Goal: Information Seeking & Learning: Learn about a topic

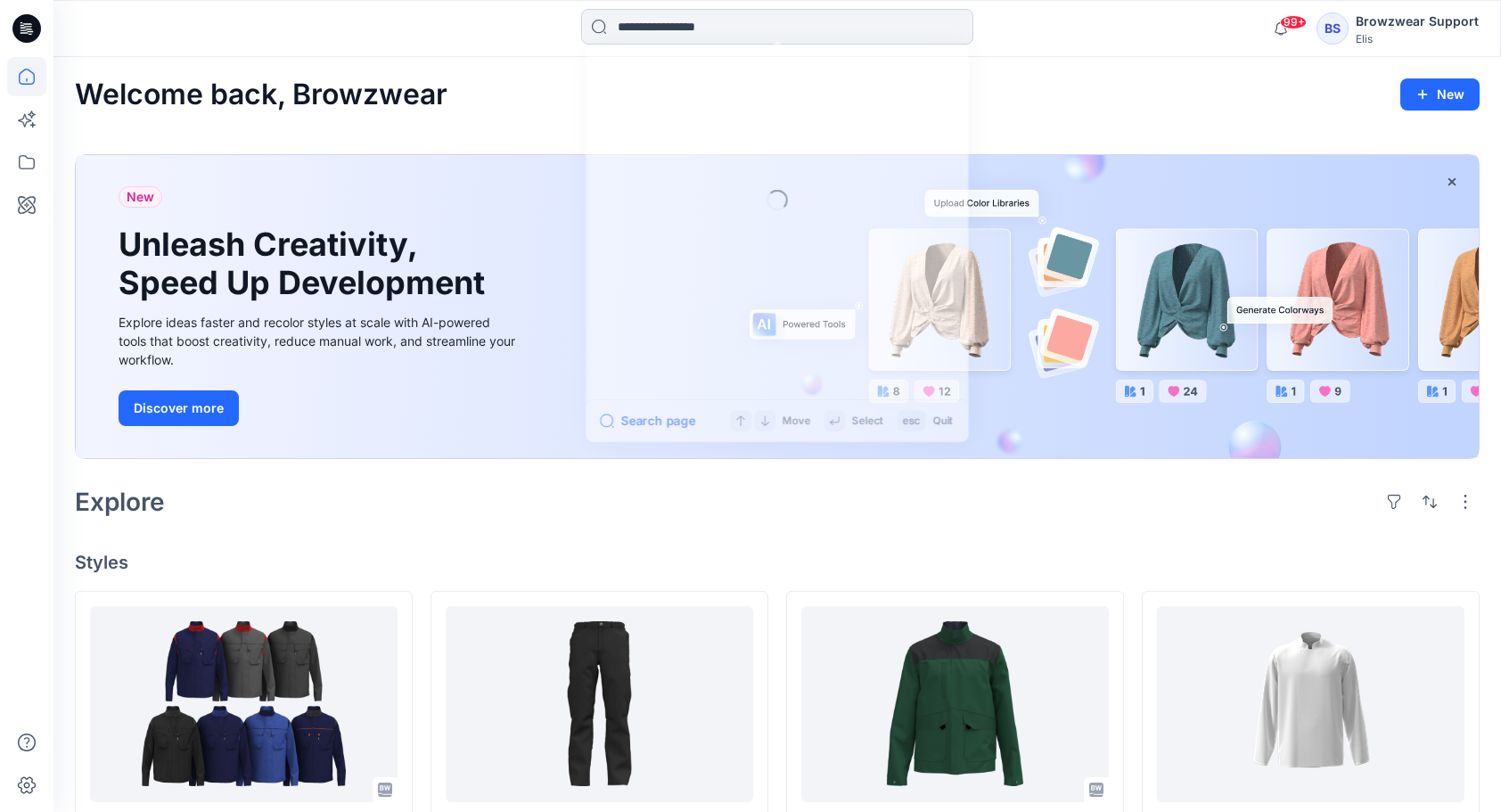
click at [731, 24] on input at bounding box center [777, 26] width 392 height 35
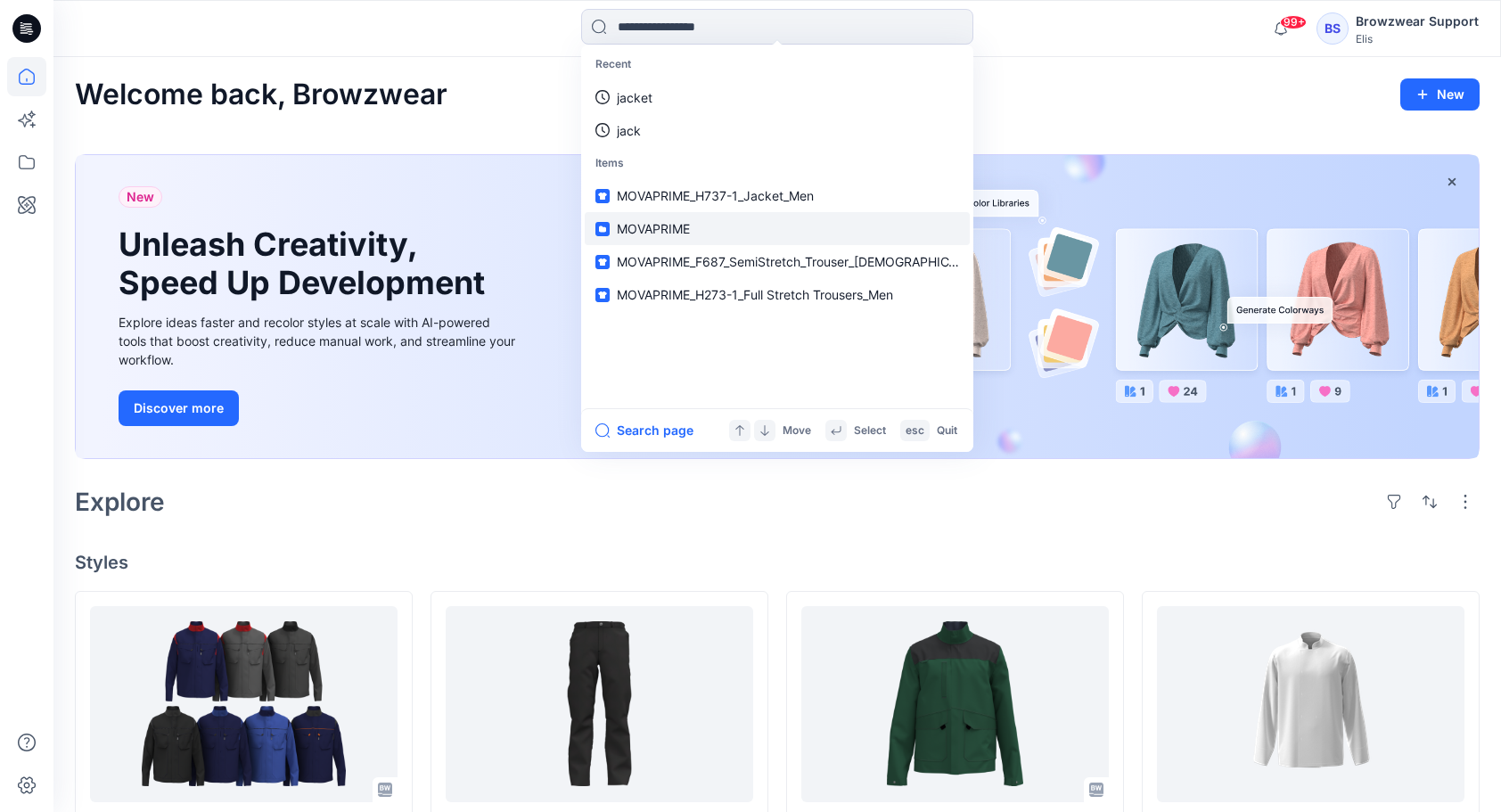
click at [667, 235] on span "MOVAPRIME" at bounding box center [653, 228] width 73 height 15
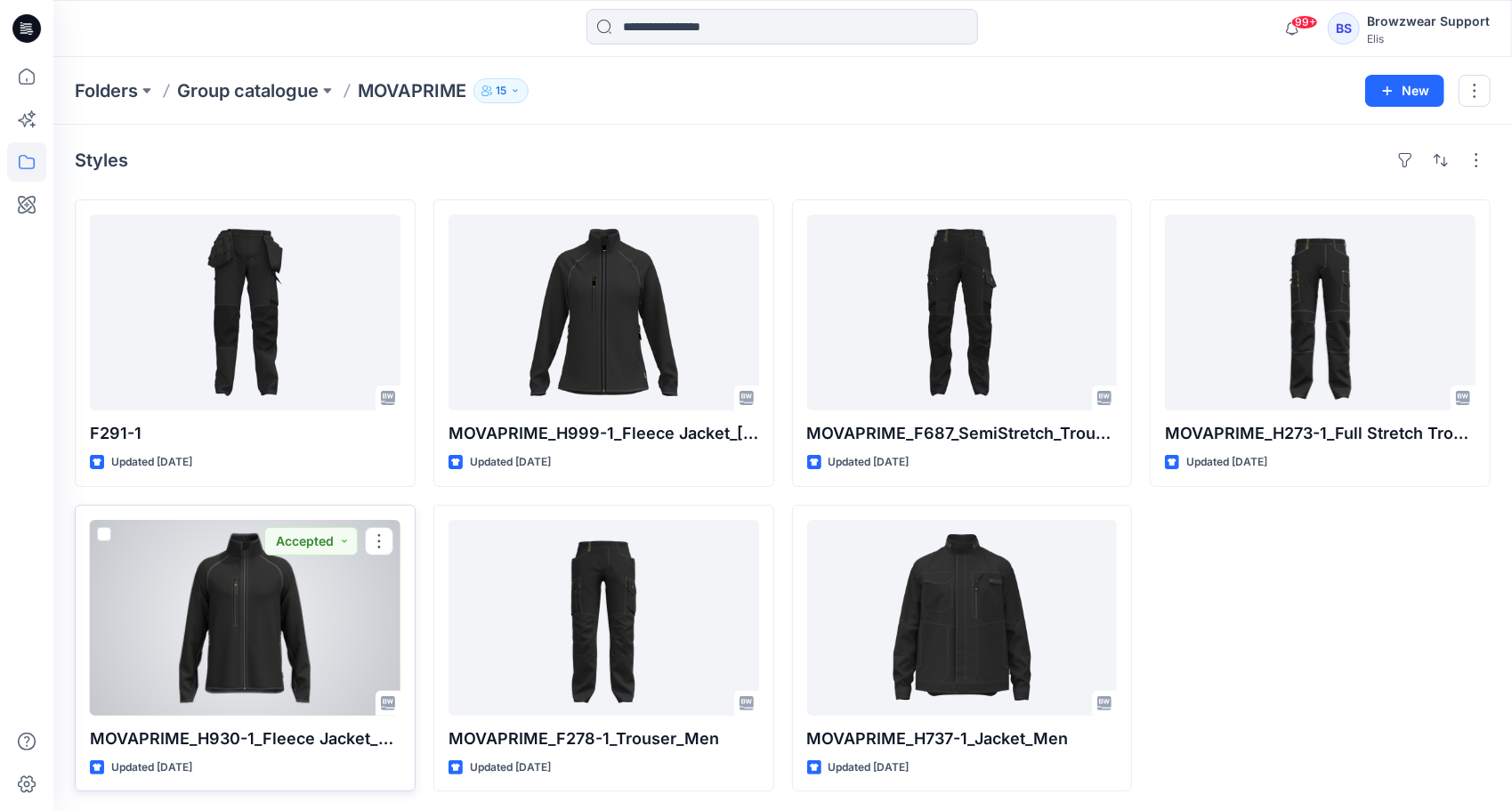
click at [305, 631] on div at bounding box center [245, 618] width 311 height 196
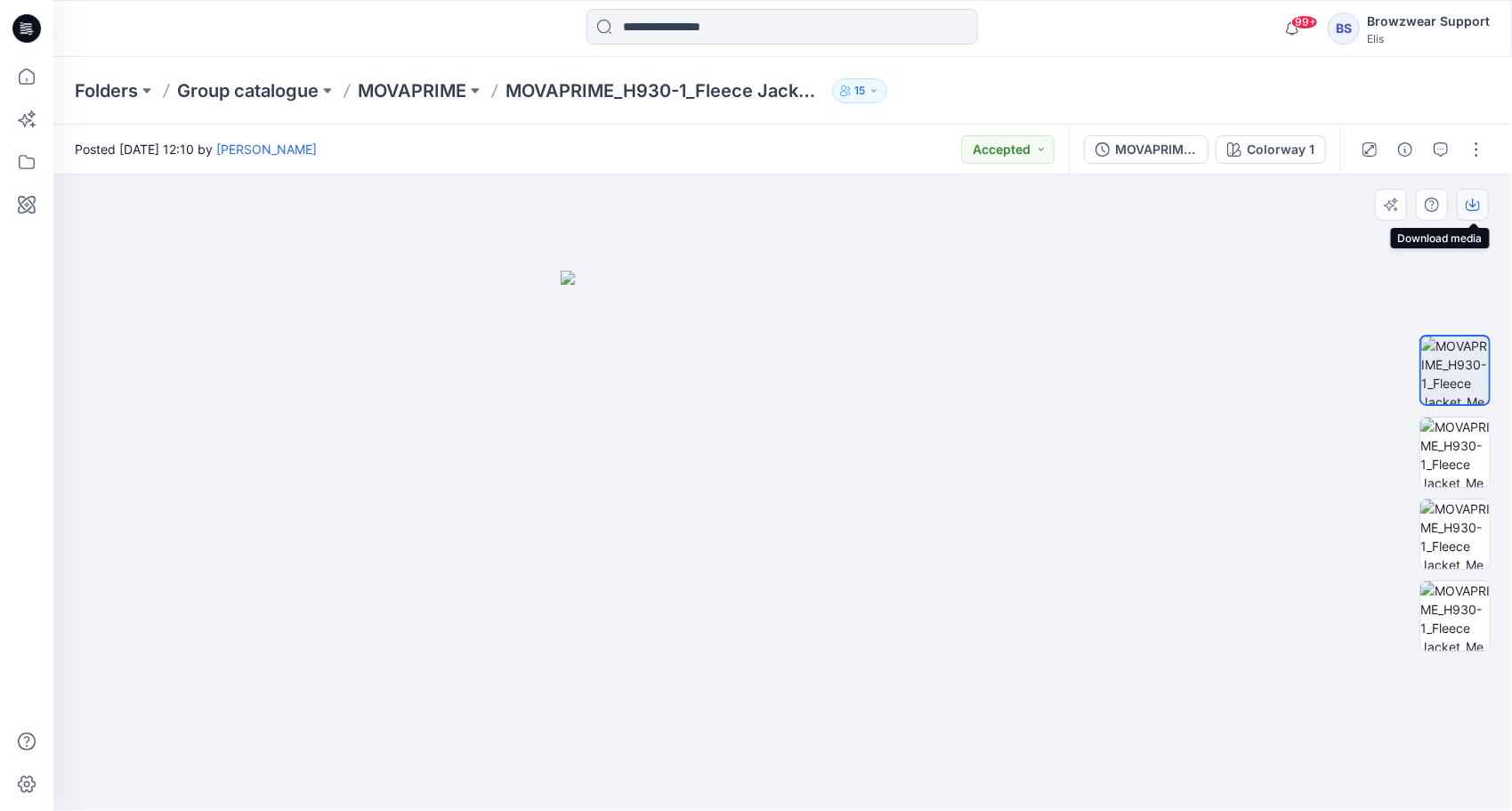
click at [1474, 207] on icon "button" at bounding box center [1473, 205] width 15 height 15
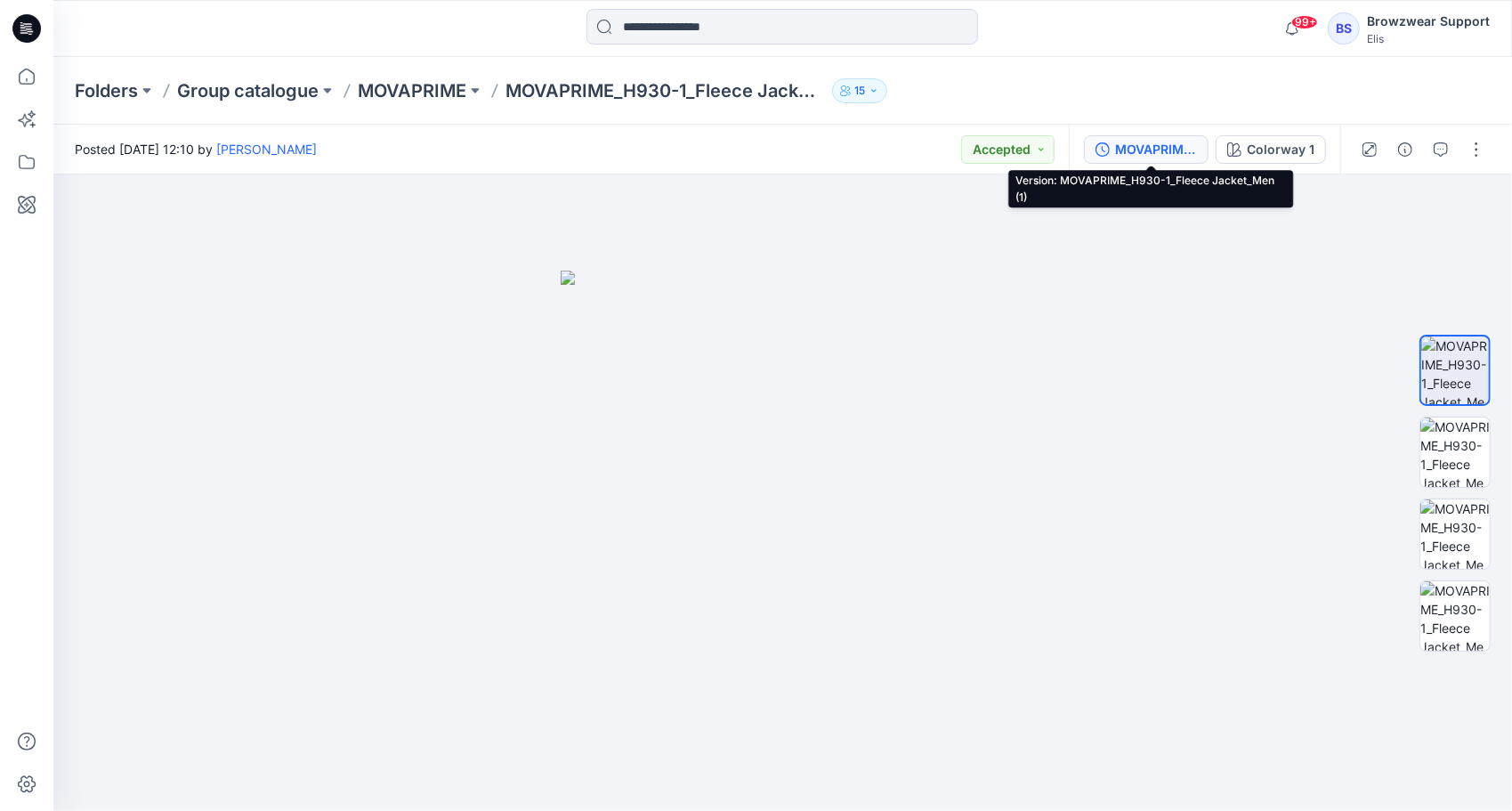
click at [1164, 153] on div "MOVAPRIME_H930-1_Fleece Jacket_Men (1)" at bounding box center [1156, 150] width 82 height 20
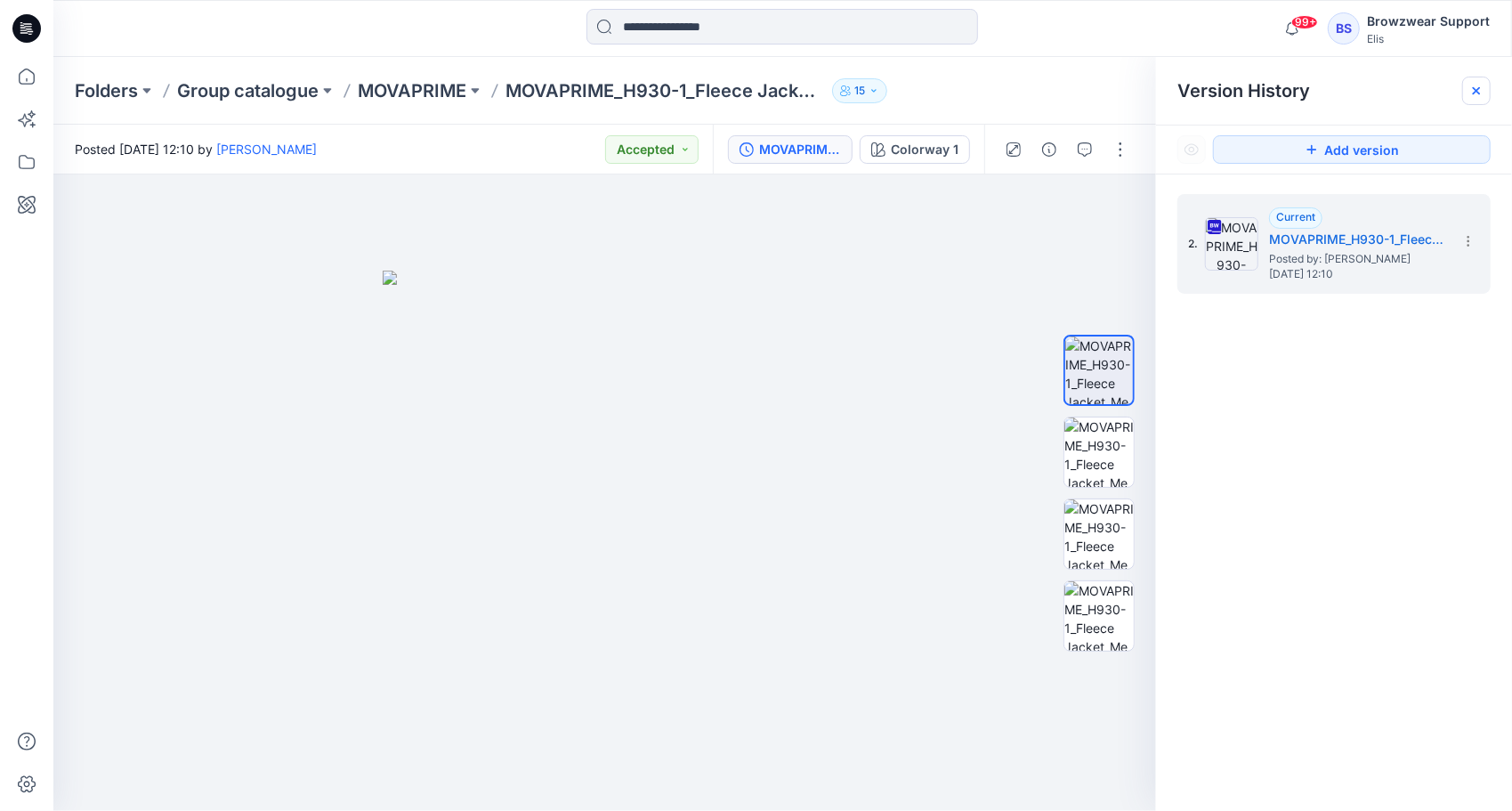
click at [1479, 90] on icon at bounding box center [1477, 91] width 15 height 15
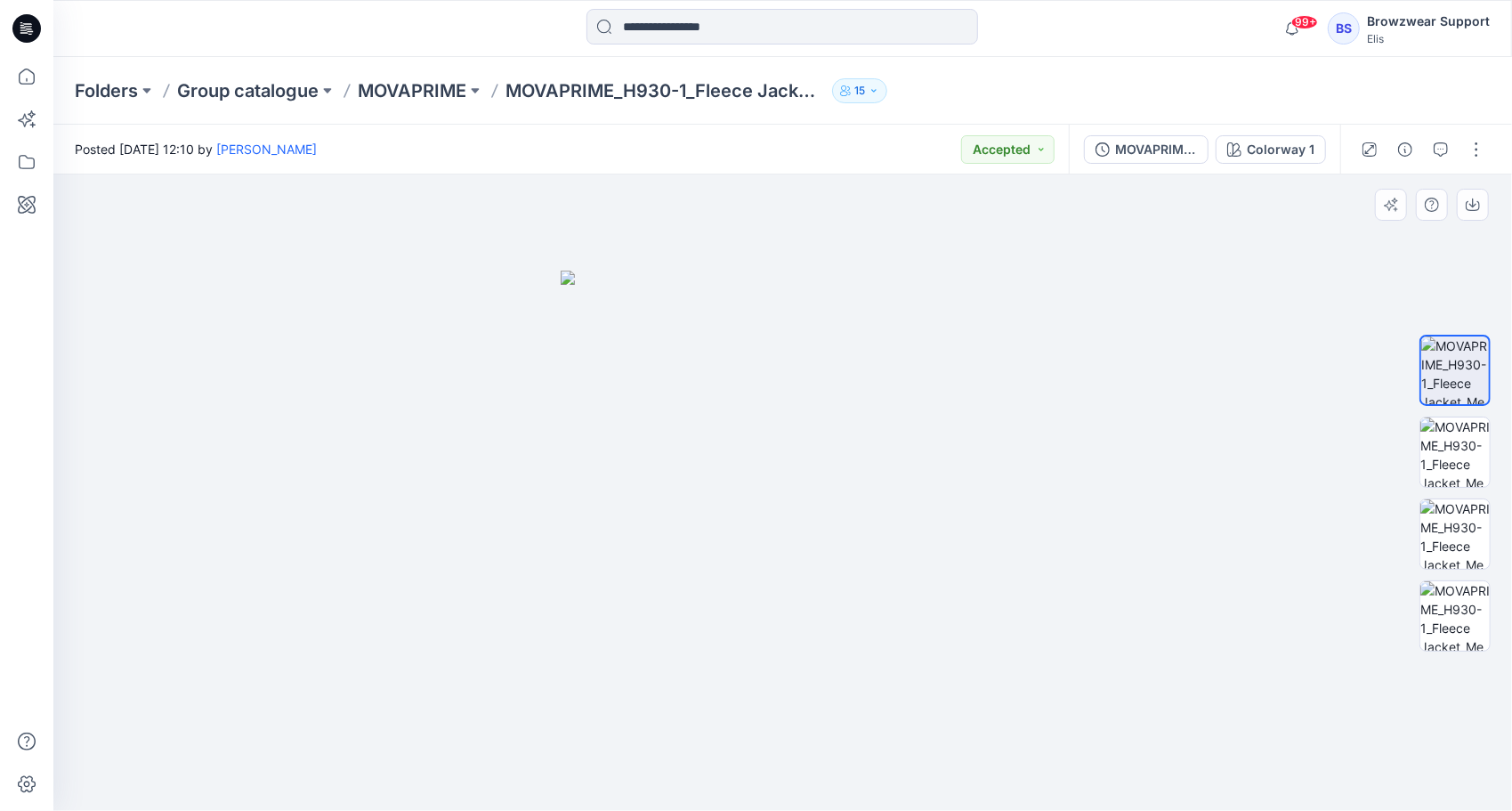
click at [868, 352] on img at bounding box center [783, 541] width 445 height 541
click at [788, 443] on img at bounding box center [783, 541] width 445 height 541
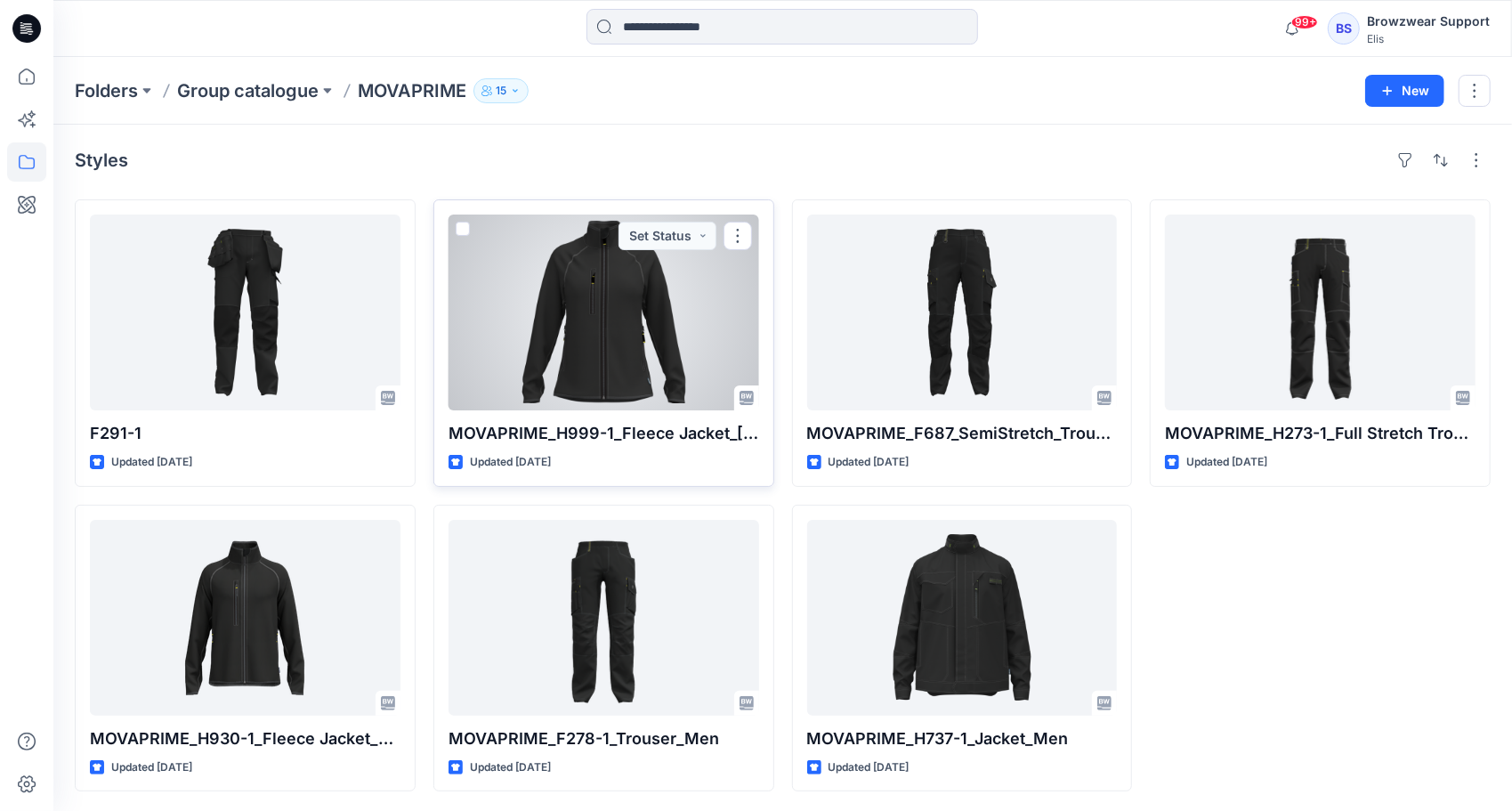
click at [679, 343] on div at bounding box center [604, 312] width 311 height 196
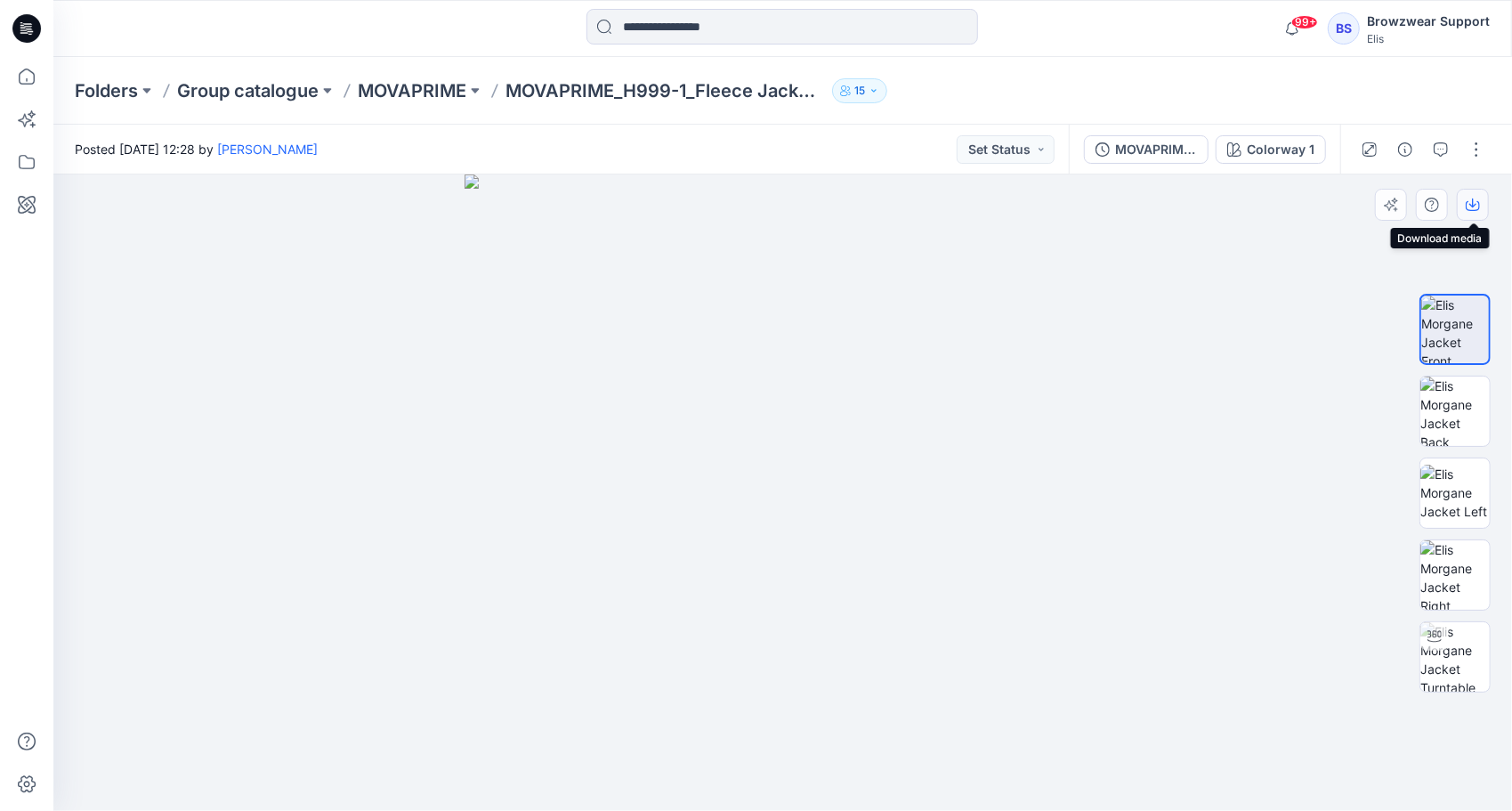
click at [1472, 207] on icon "button" at bounding box center [1473, 205] width 15 height 15
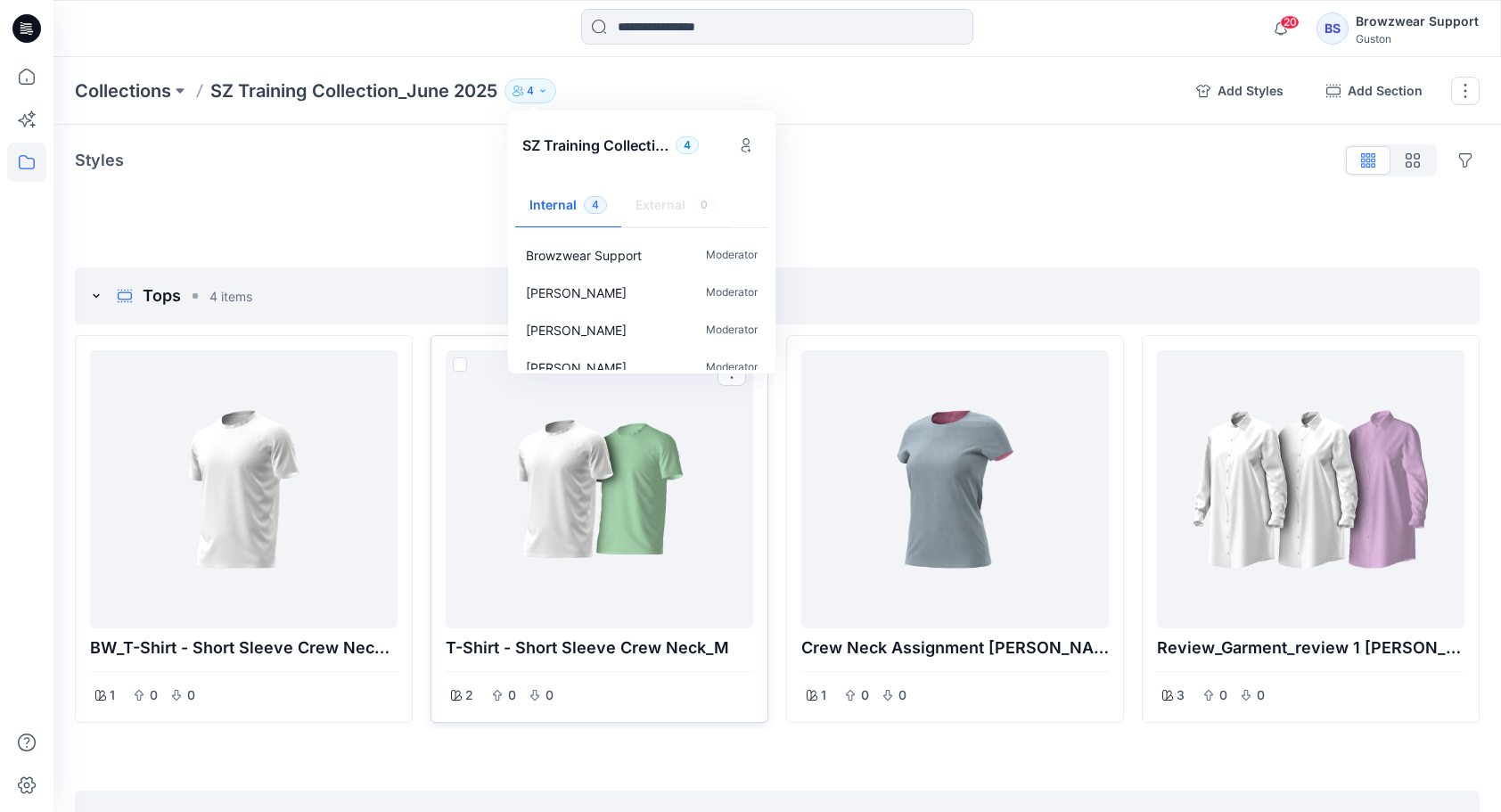
scroll to position [16, 0]
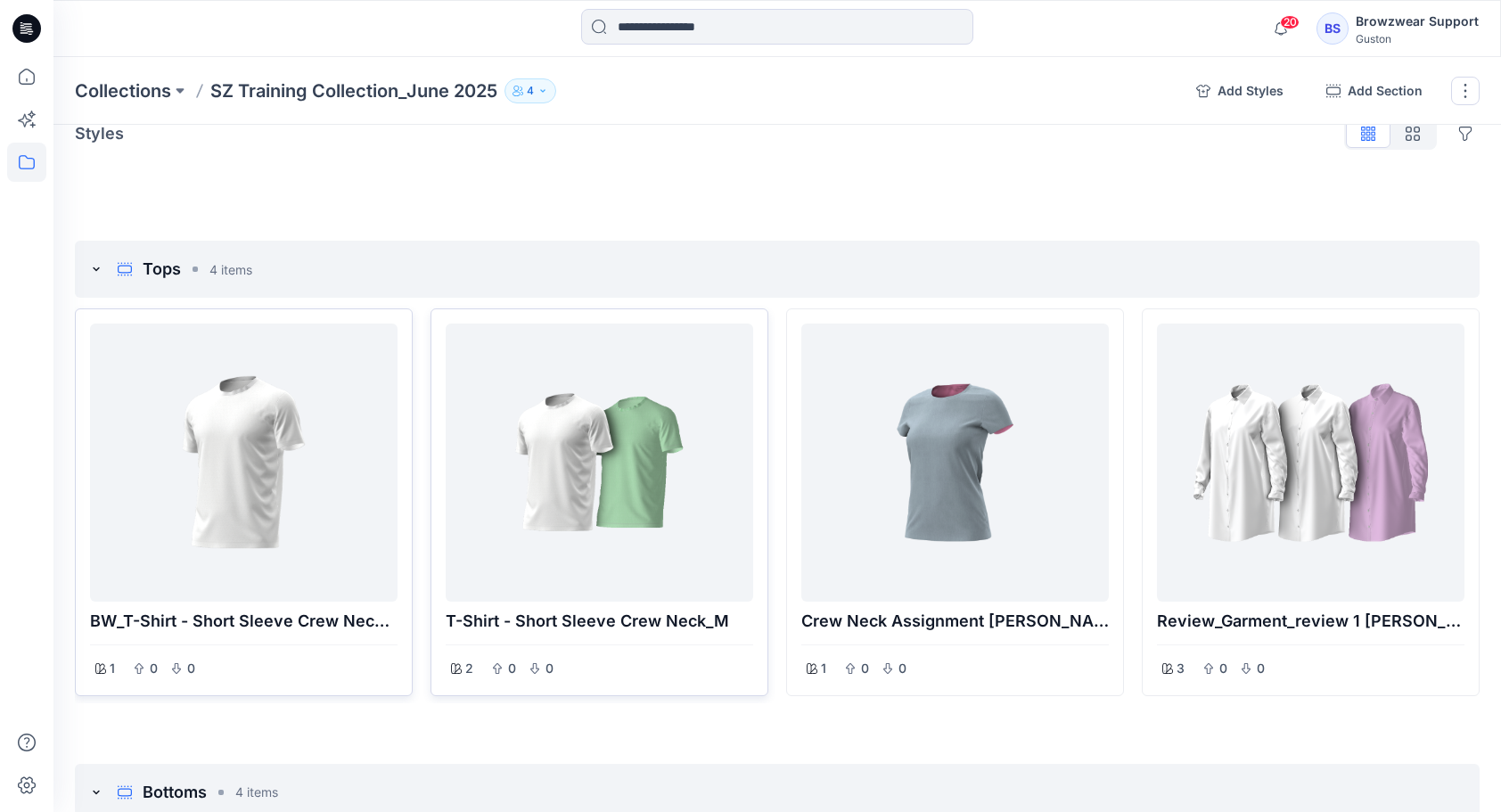
scroll to position [0, 0]
